Goal: Information Seeking & Learning: Learn about a topic

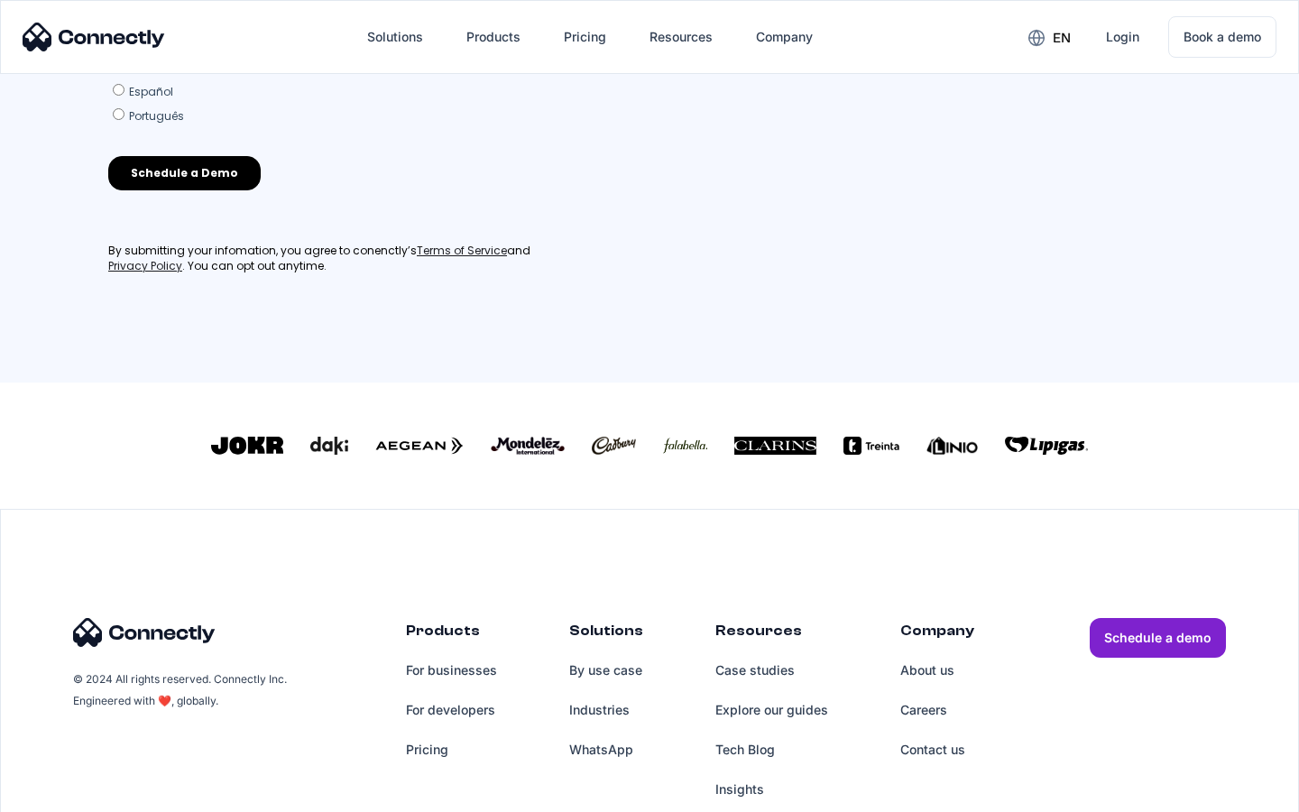
scroll to position [791, 0]
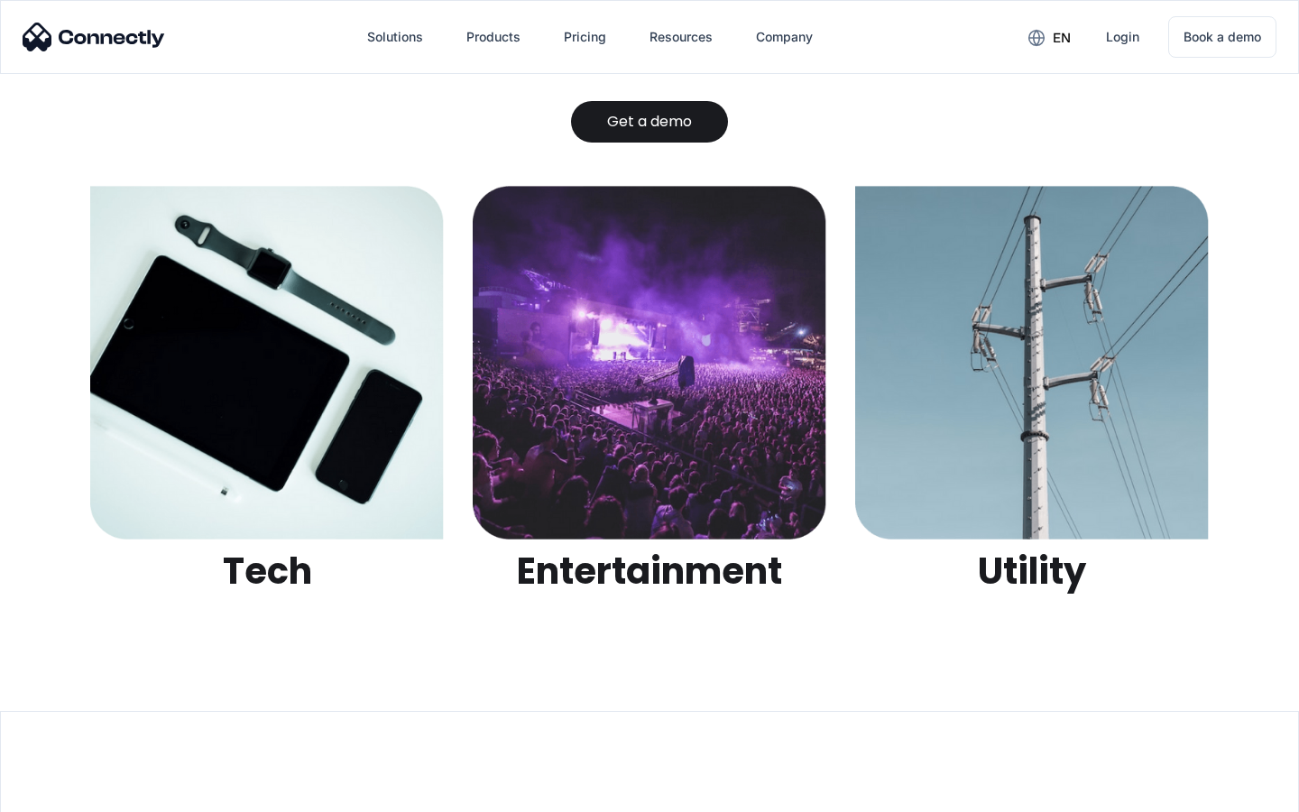
scroll to position [5690, 0]
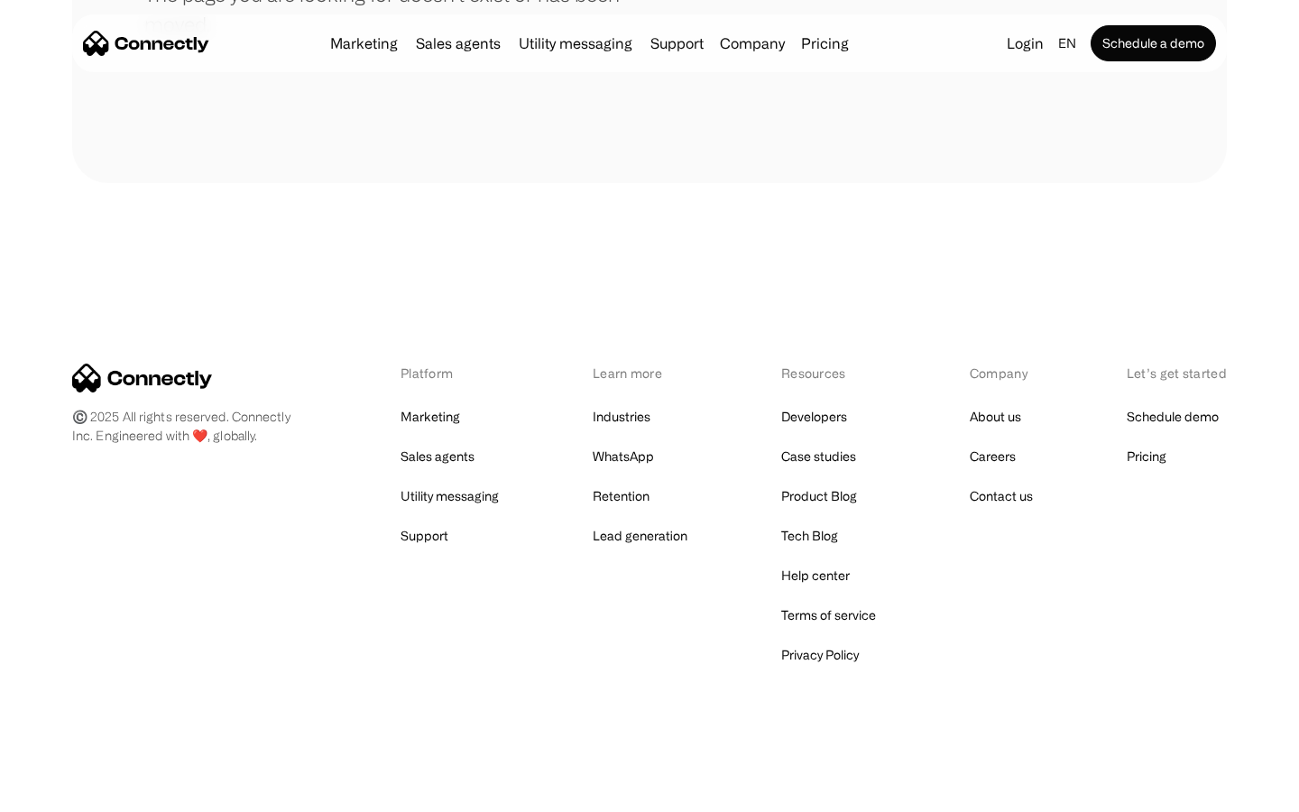
scroll to position [329, 0]
